Goal: Task Accomplishment & Management: Manage account settings

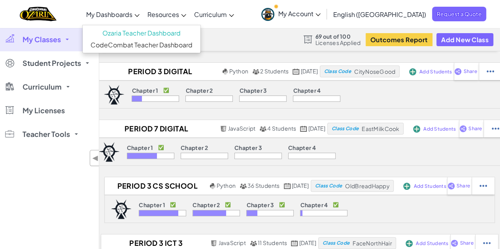
click at [132, 17] on span "My Dashboards" at bounding box center [109, 14] width 46 height 8
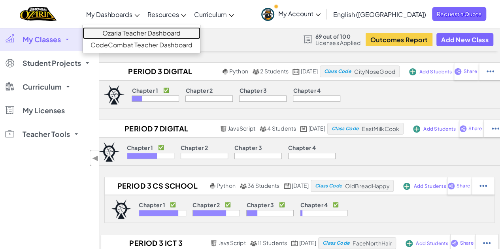
click at [169, 36] on link "Ozaria Teacher Dashboard" at bounding box center [142, 33] width 118 height 12
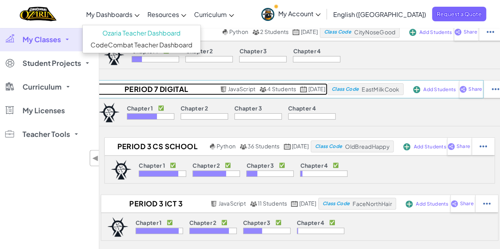
click at [141, 89] on h2 "Period 7 Digital discoveries 8th grade [DATE] to [DATE]" at bounding box center [154, 89] width 125 height 12
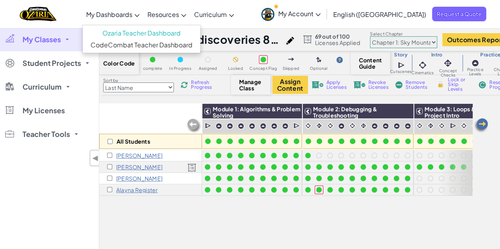
click at [480, 124] on img at bounding box center [481, 126] width 16 height 16
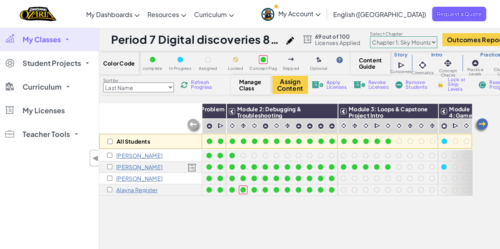
scroll to position [0, 82]
click at [109, 189] on input "checkbox" at bounding box center [109, 189] width 5 height 5
checkbox input "true"
click at [335, 85] on span "Apply Licenses" at bounding box center [336, 84] width 20 height 9
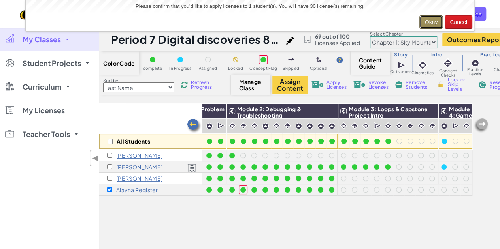
click at [427, 19] on button "Okay" at bounding box center [430, 21] width 23 height 13
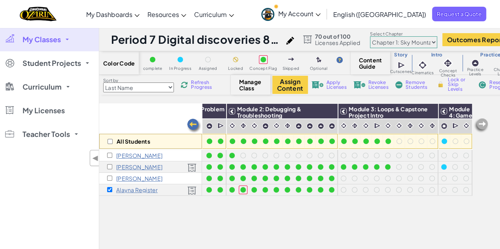
click at [133, 121] on div "All Students" at bounding box center [150, 126] width 103 height 46
